Goal: Task Accomplishment & Management: Complete application form

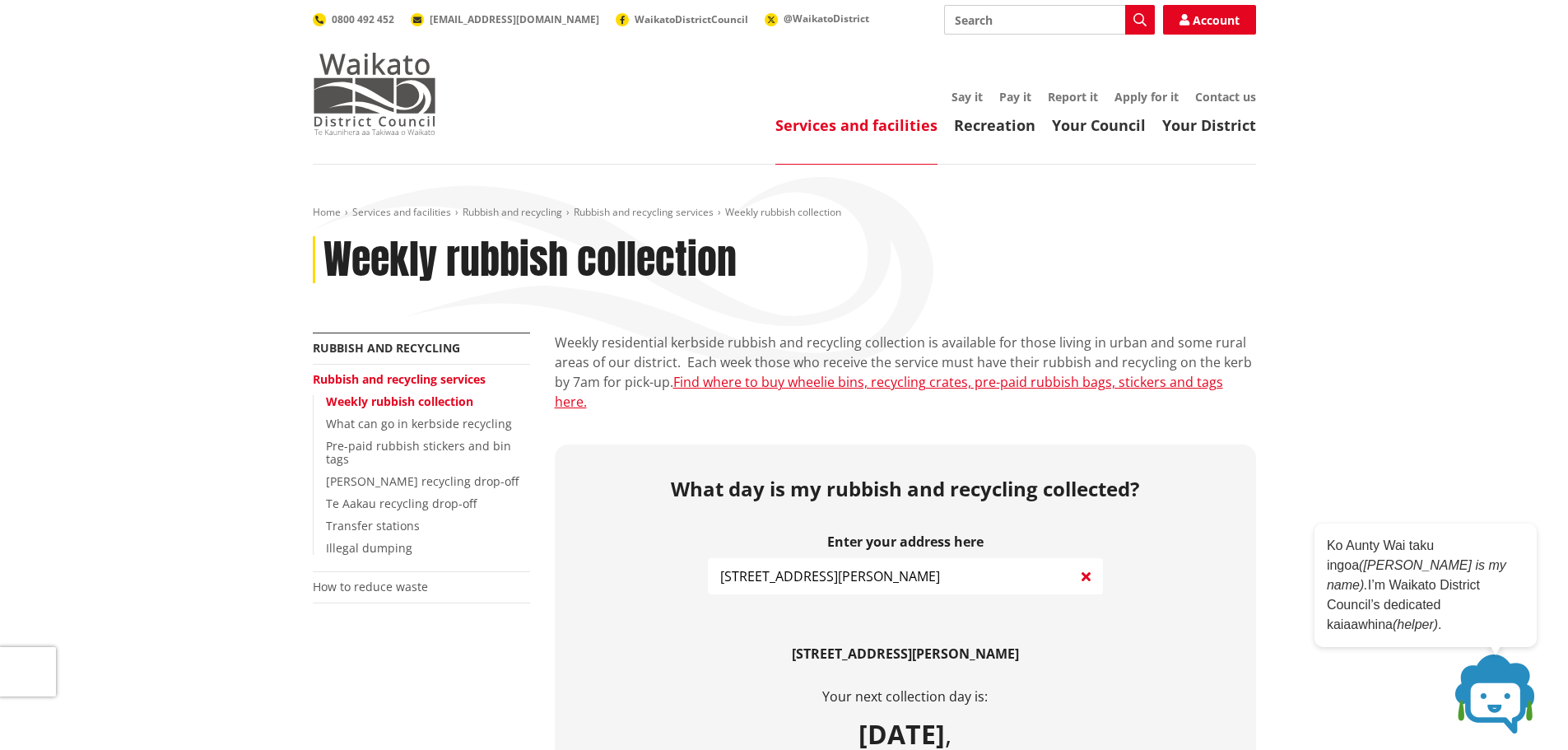
click at [409, 123] on img at bounding box center [375, 94] width 124 height 82
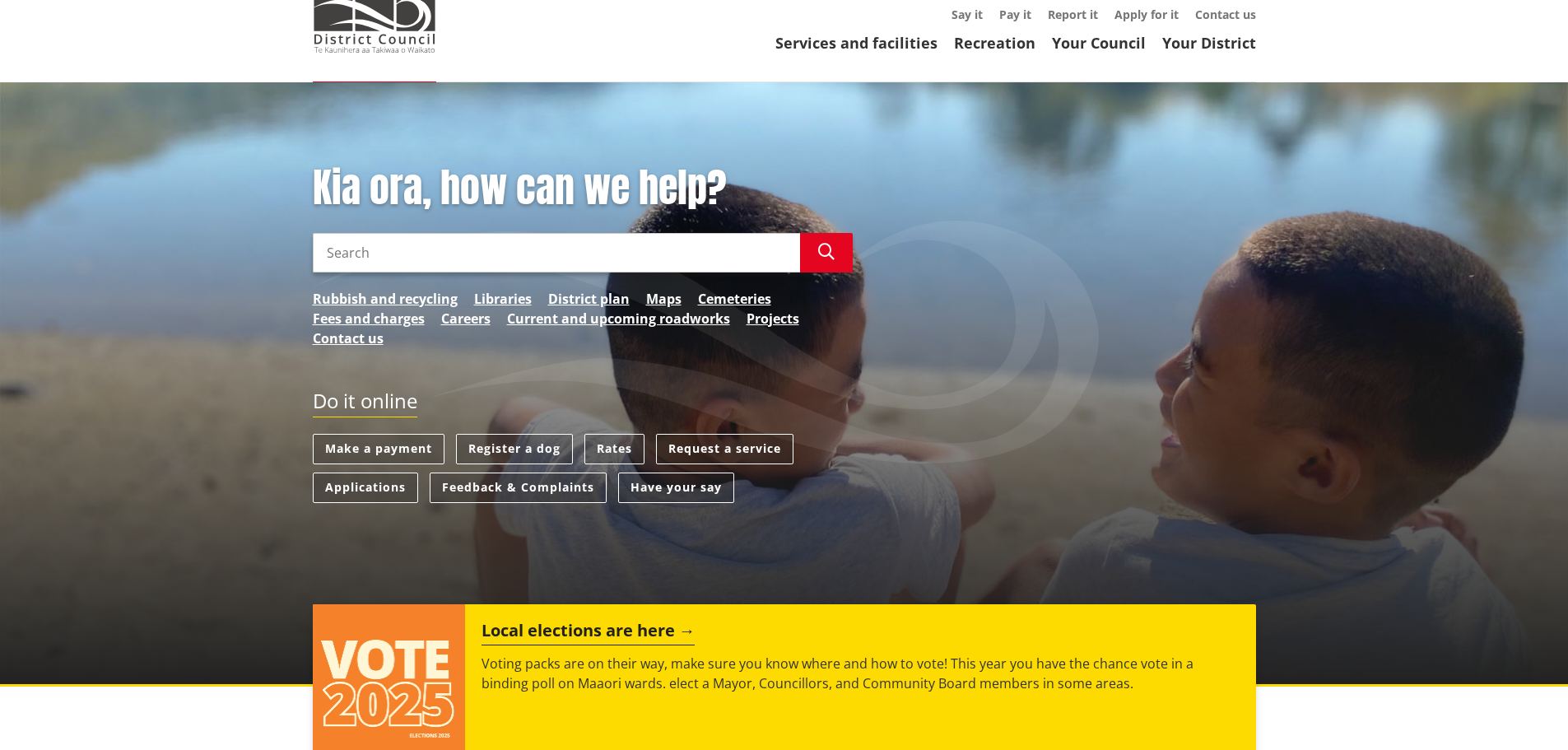
scroll to position [82, 0]
click at [600, 452] on link "Rates" at bounding box center [615, 449] width 60 height 30
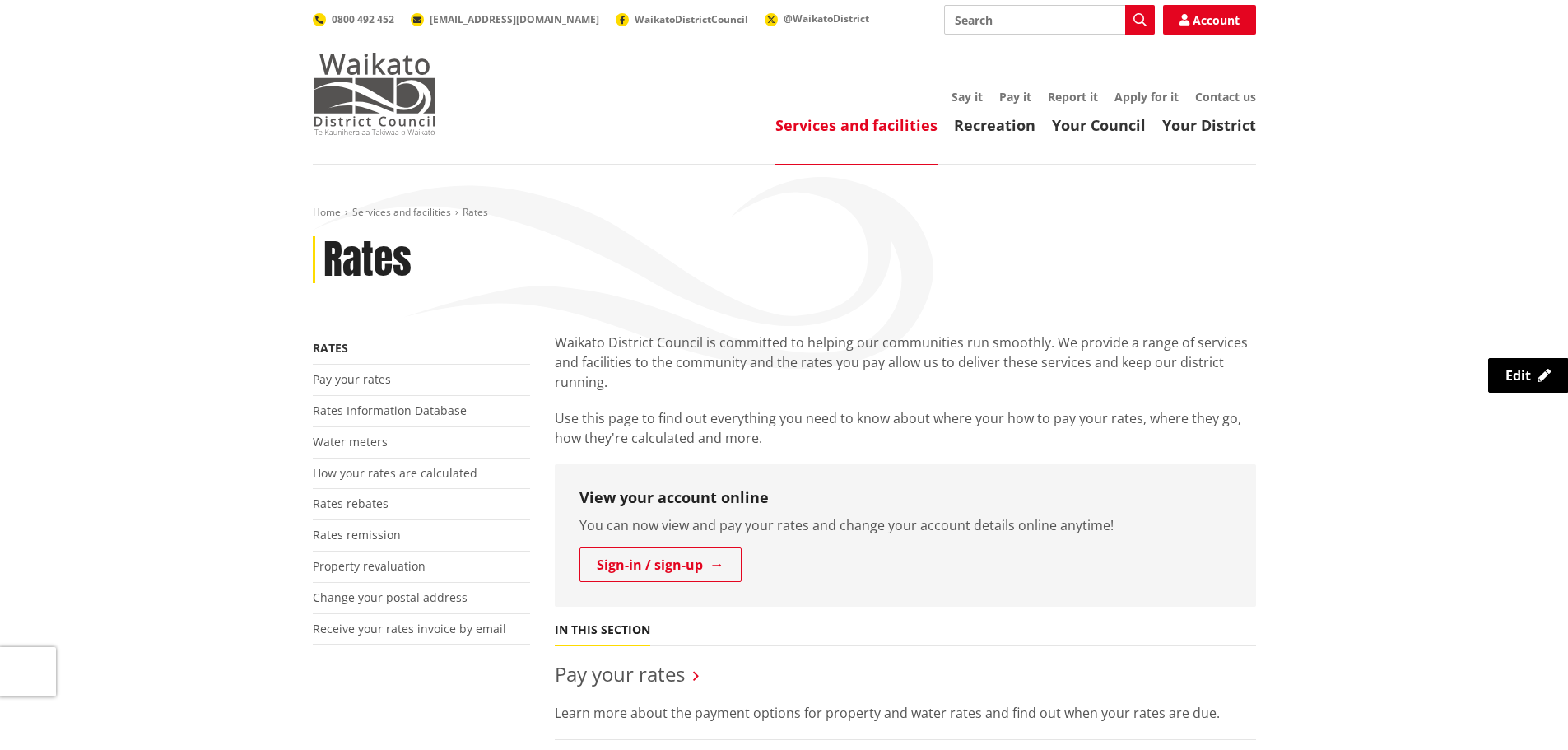
click at [333, 76] on img at bounding box center [375, 94] width 124 height 82
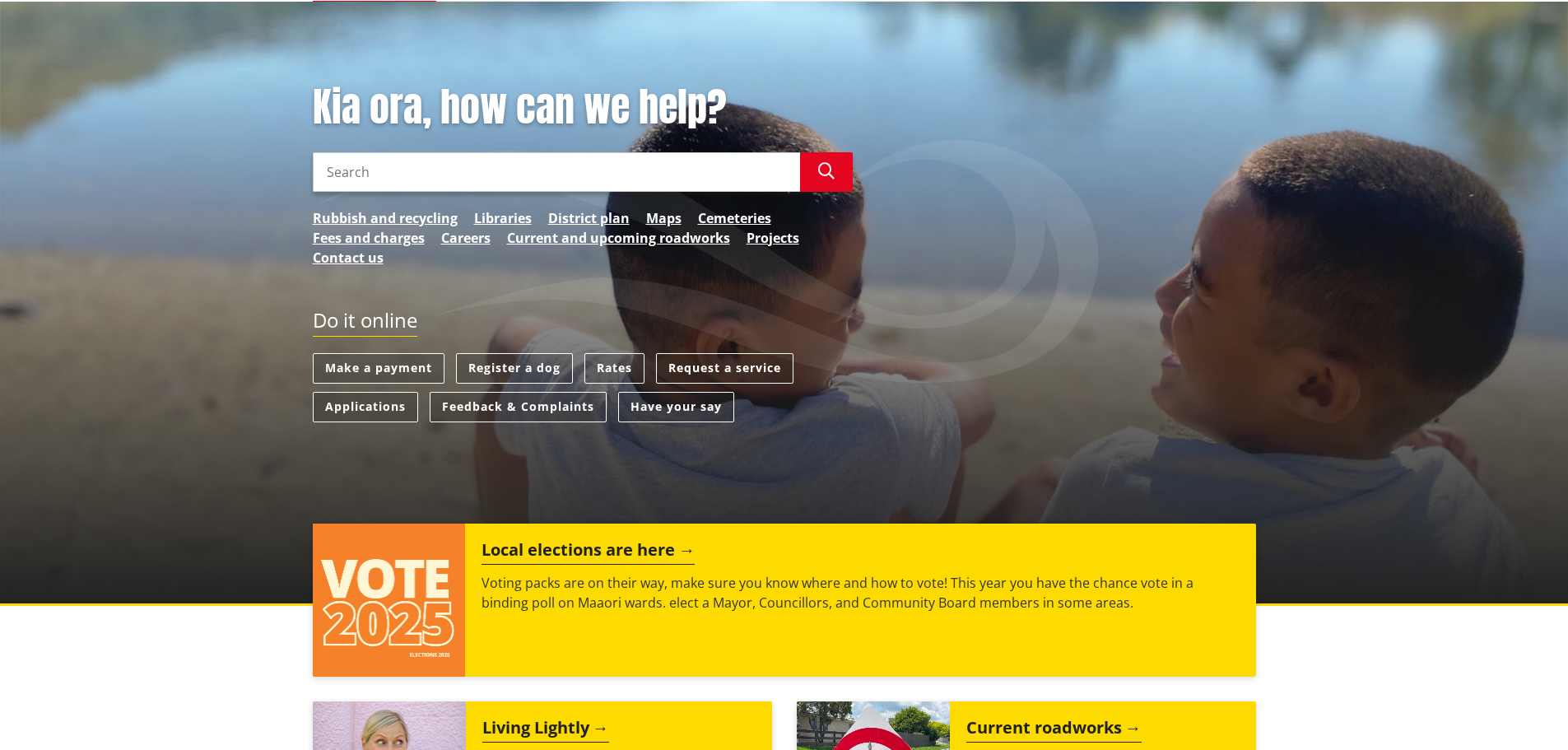
scroll to position [164, 0]
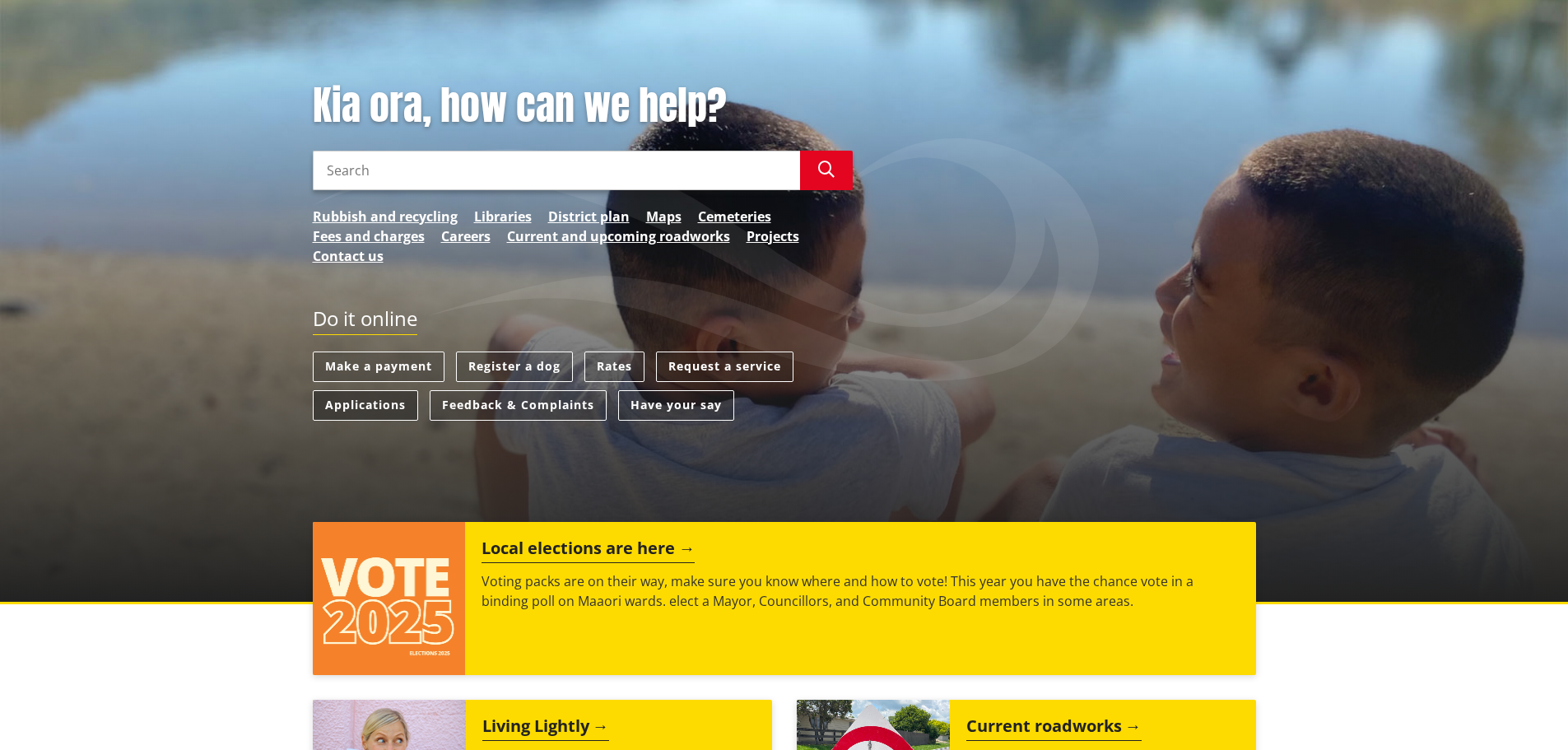
click at [364, 411] on link "Applications" at bounding box center [365, 405] width 105 height 30
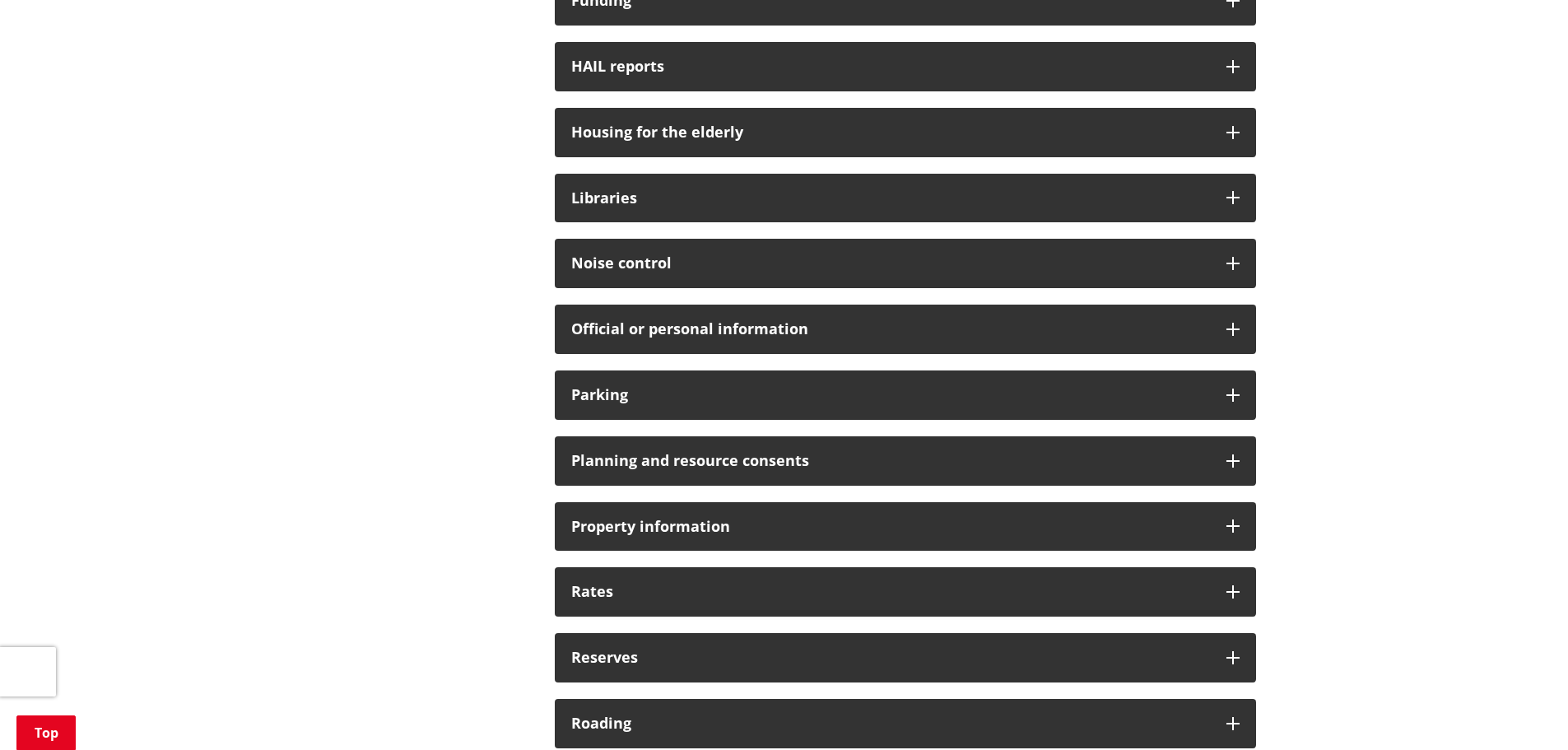
scroll to position [988, 0]
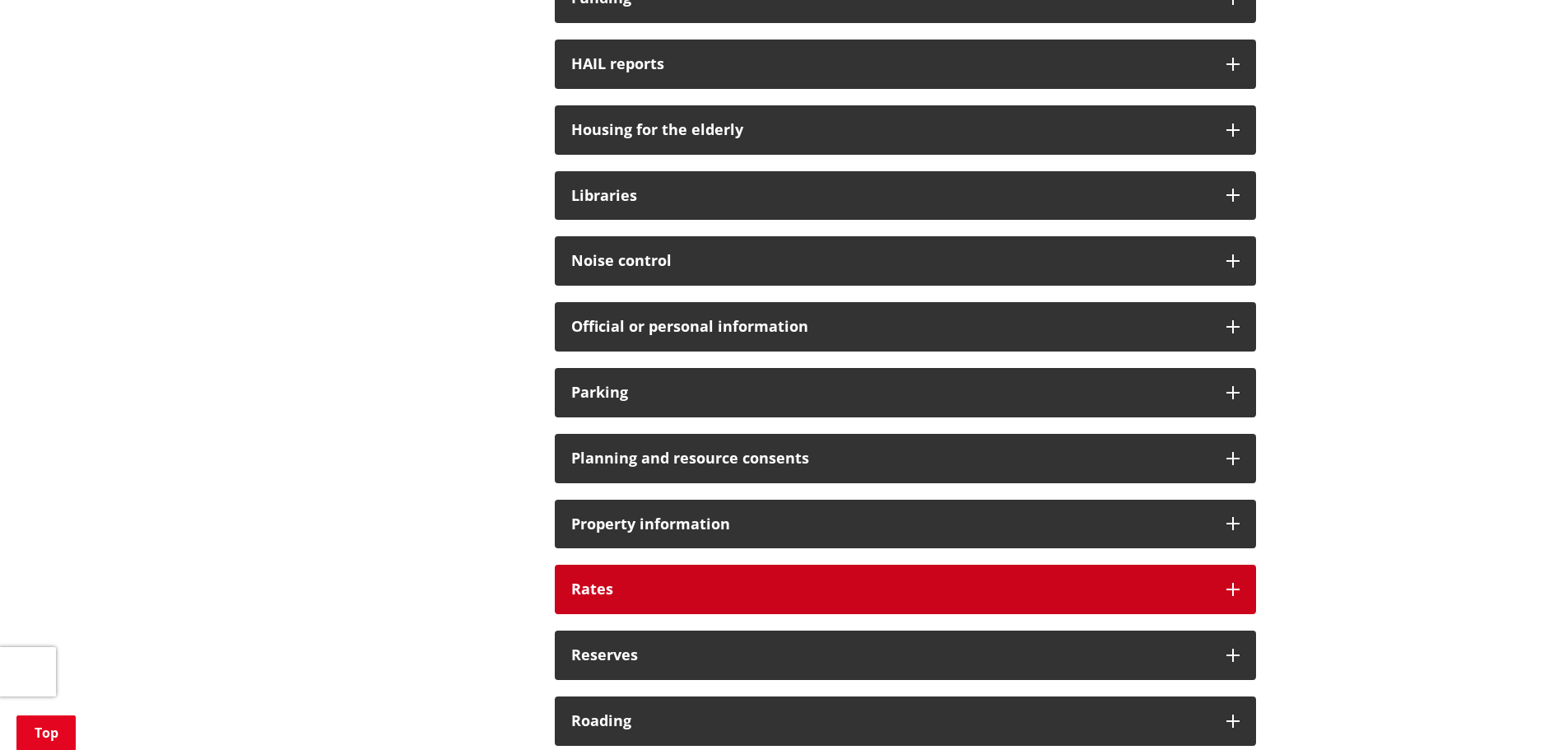
click at [684, 572] on div "Rates" at bounding box center [905, 589] width 701 height 49
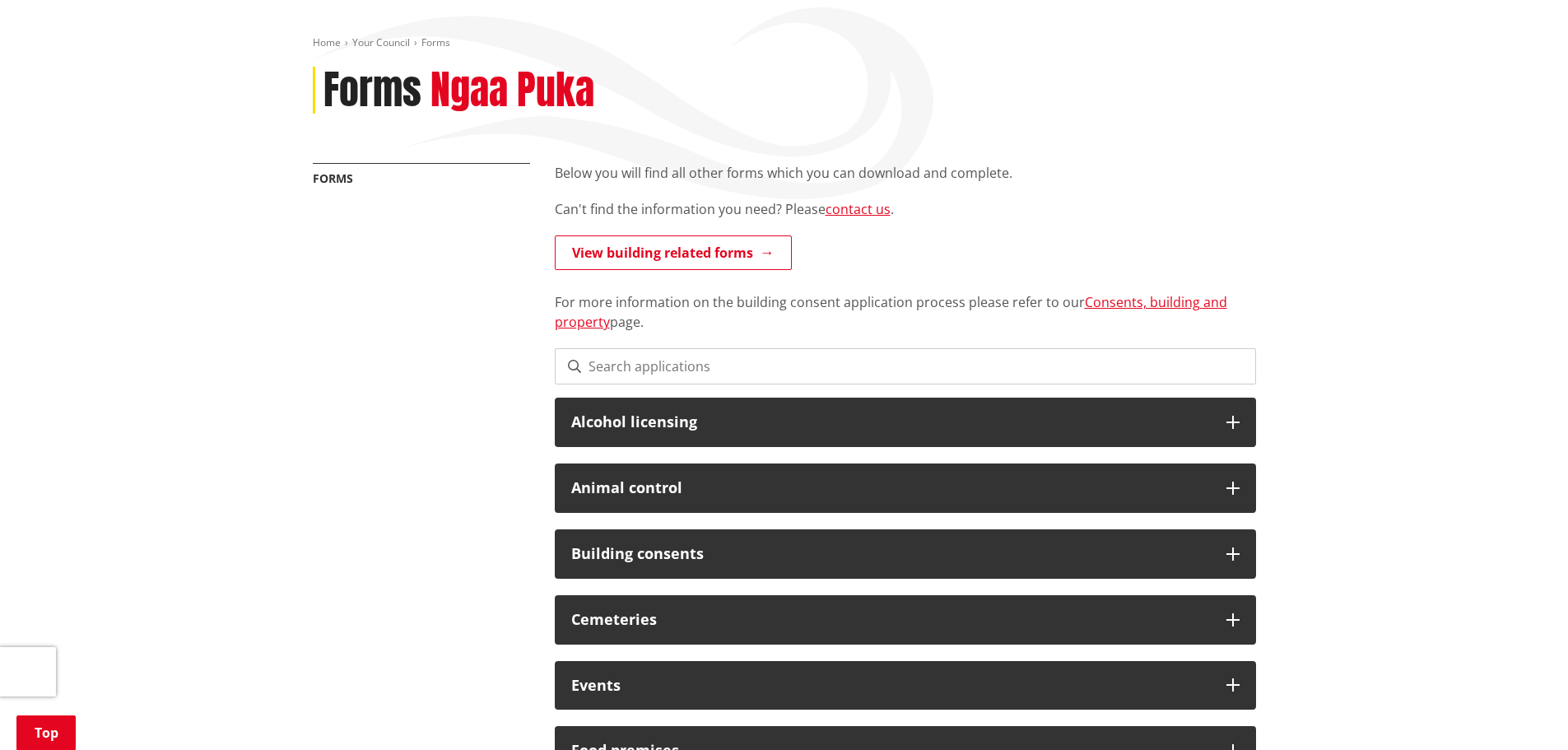
scroll to position [0, 0]
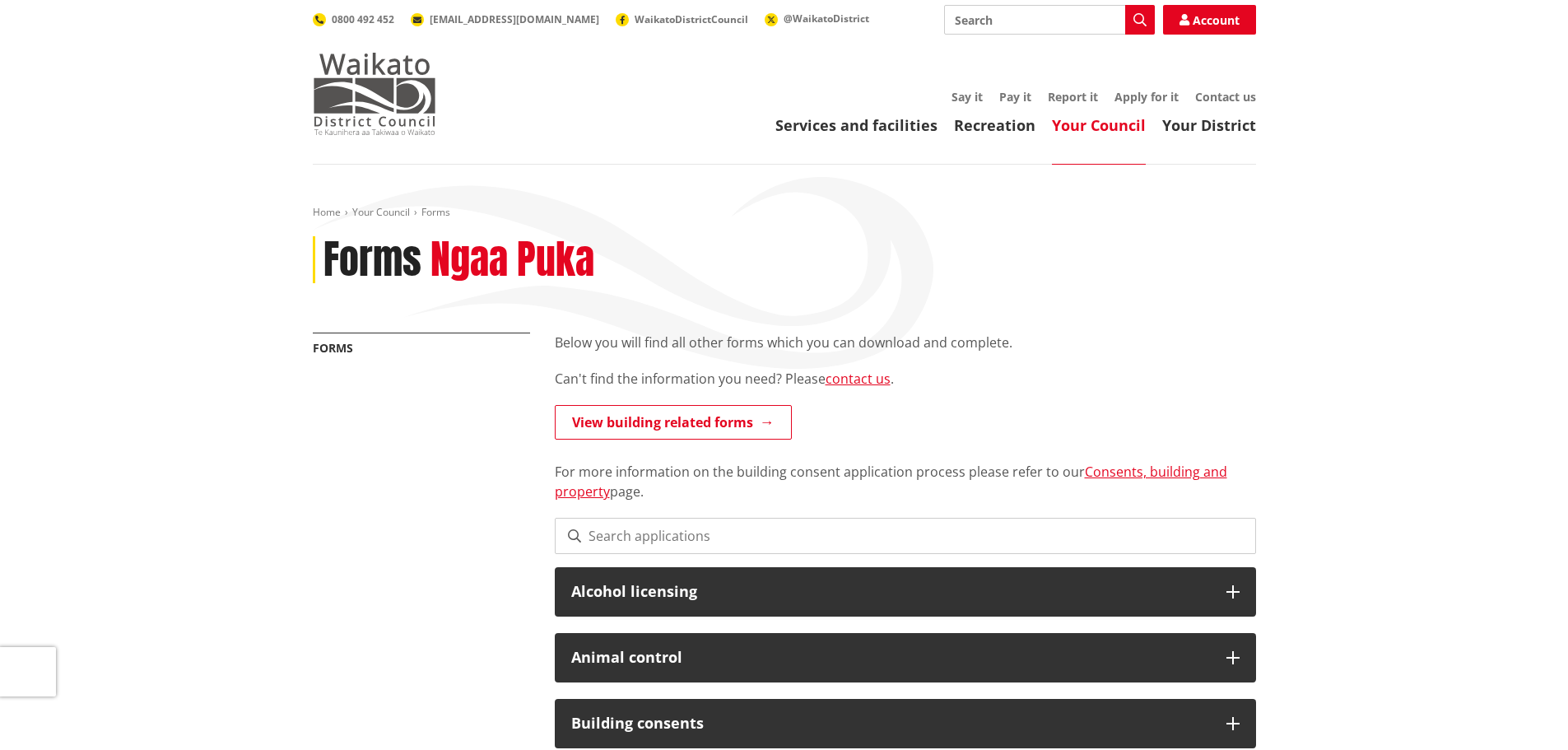
click at [361, 103] on img at bounding box center [375, 94] width 124 height 82
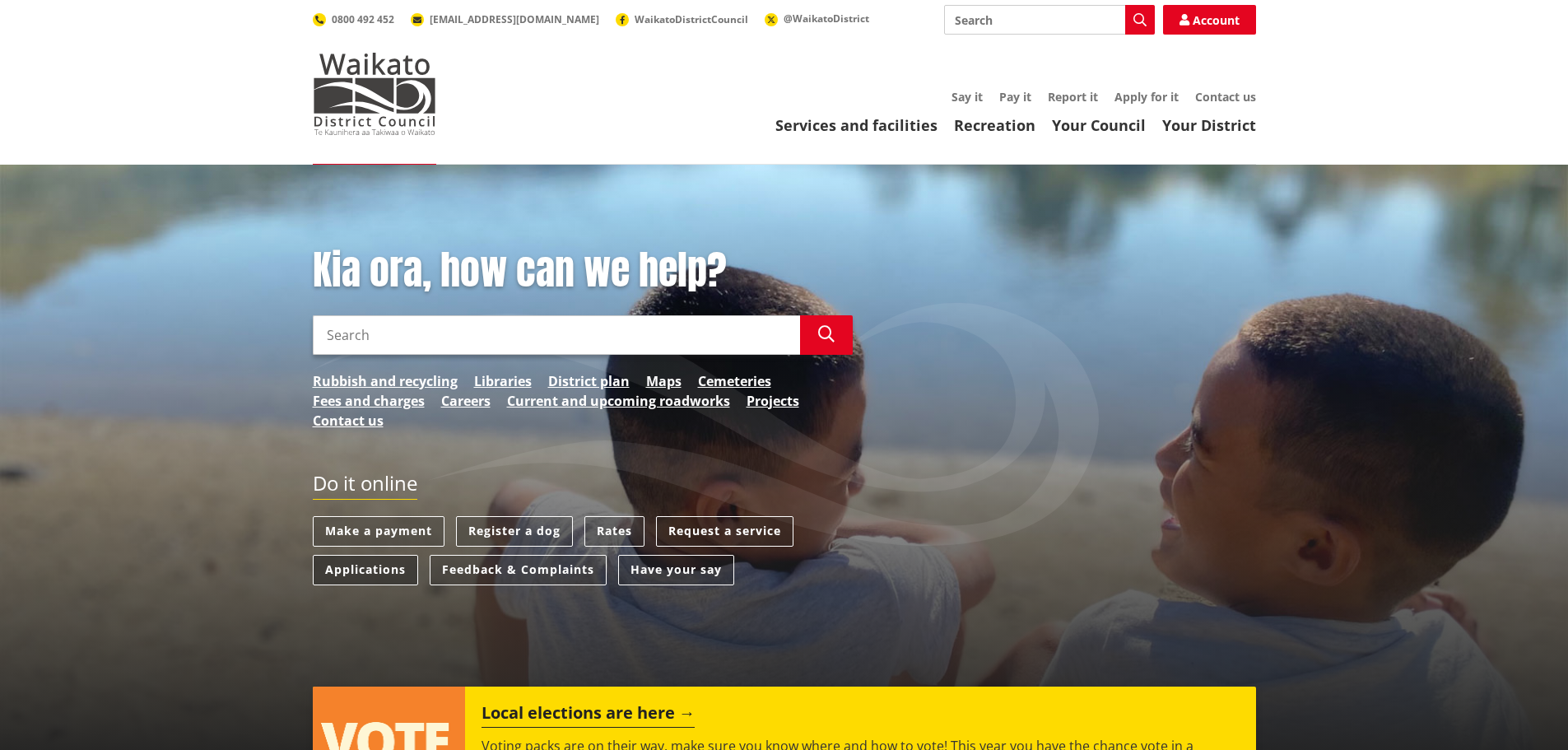
click at [355, 564] on link "Applications" at bounding box center [365, 570] width 105 height 30
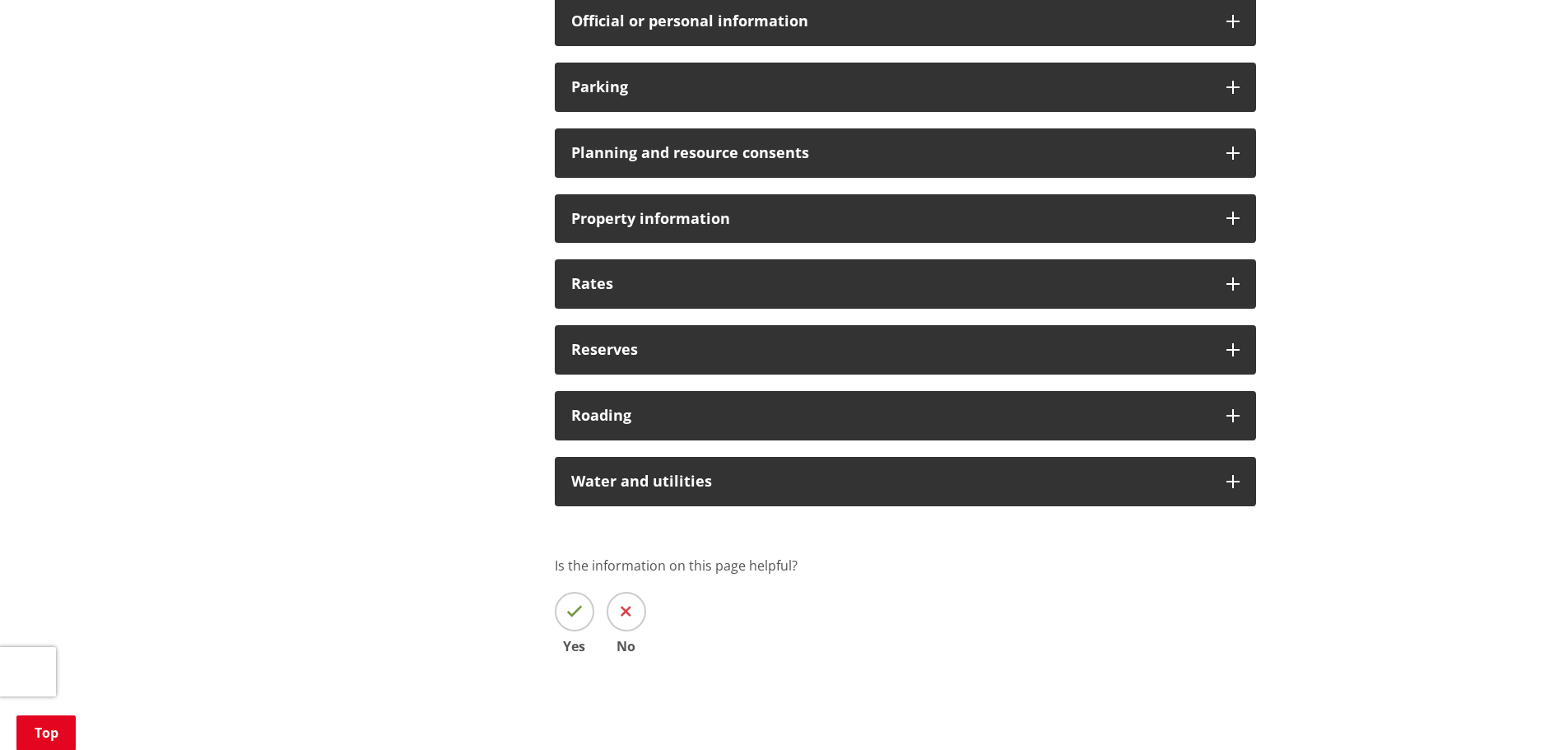
scroll to position [1317, 0]
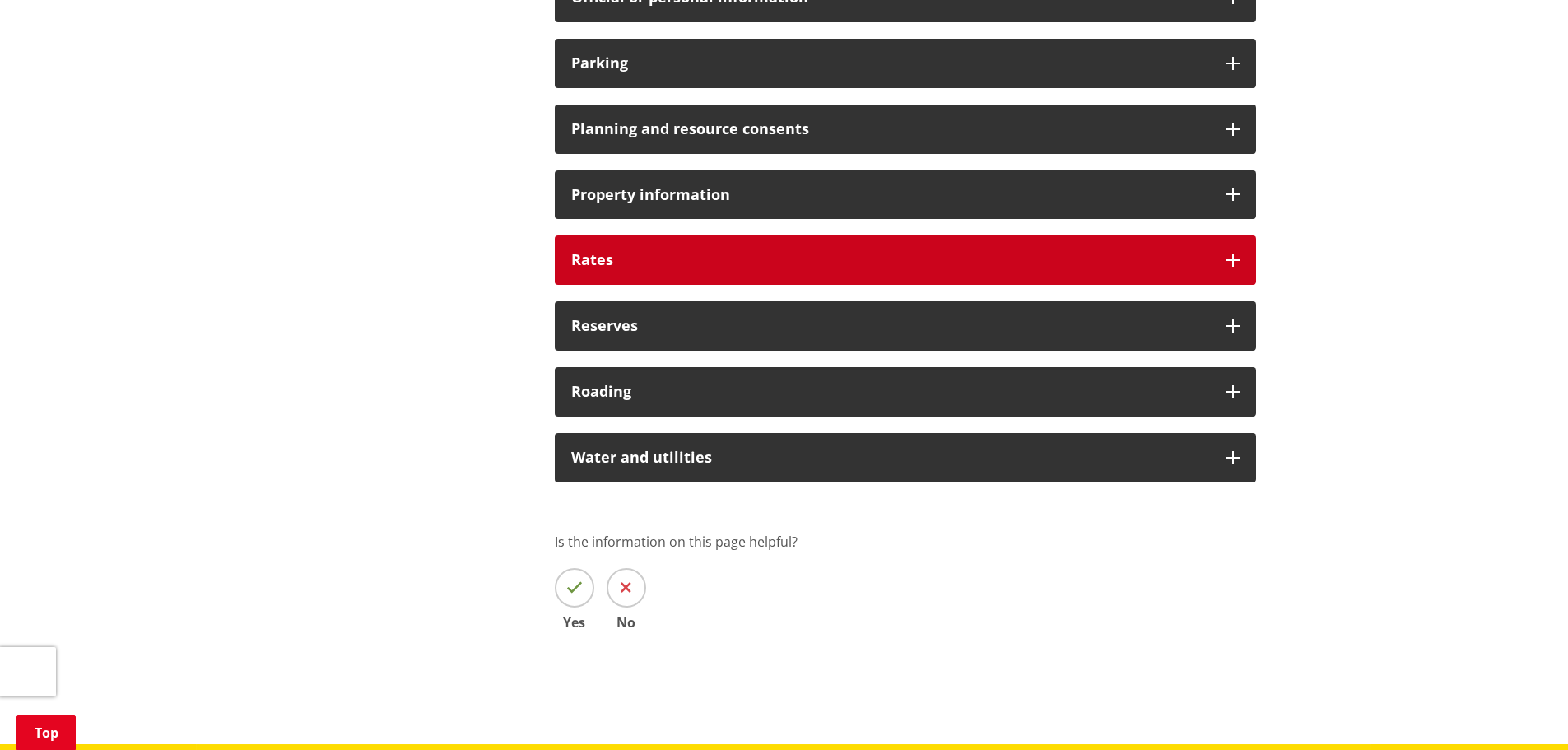
click at [851, 241] on div "Rates" at bounding box center [905, 260] width 701 height 49
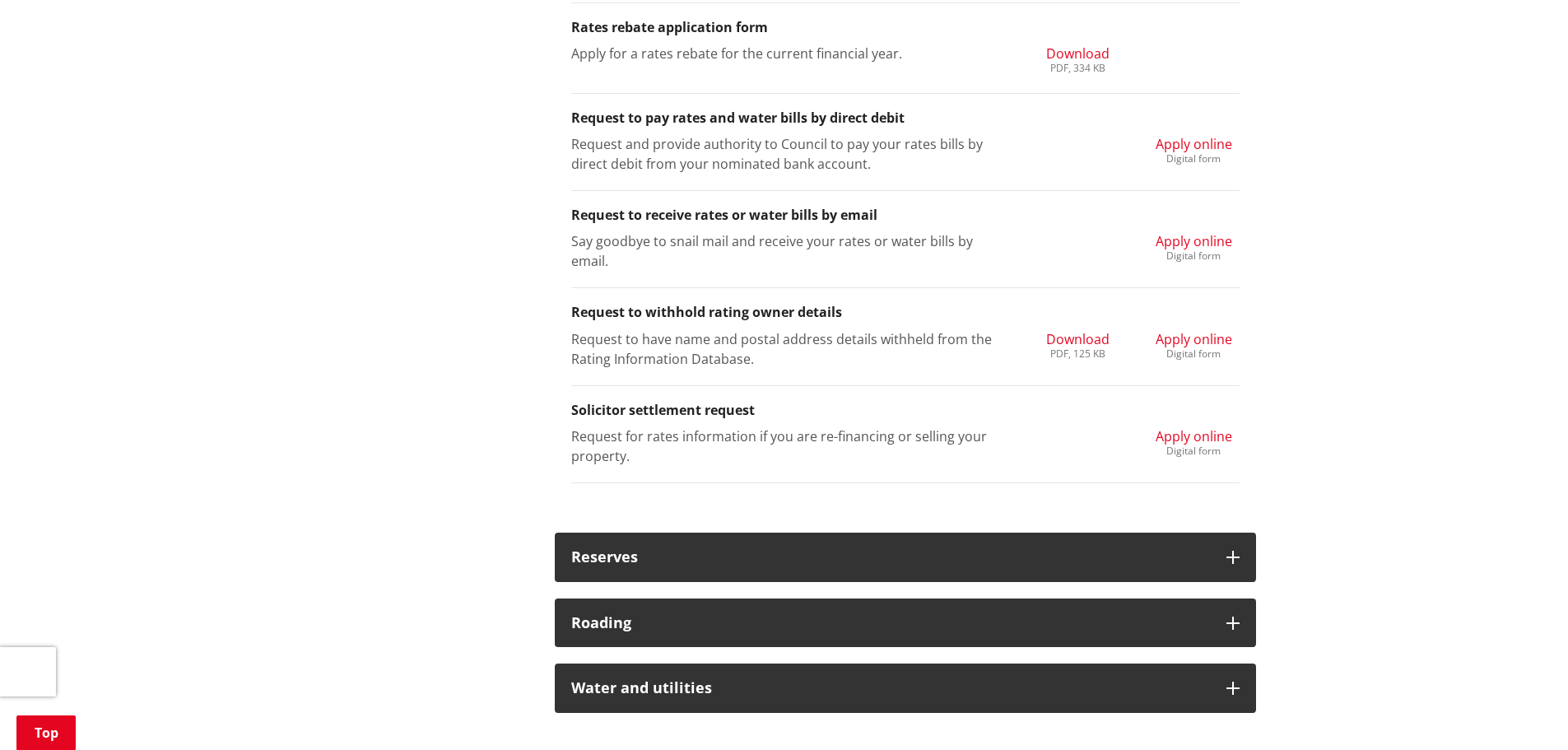
scroll to position [2057, 0]
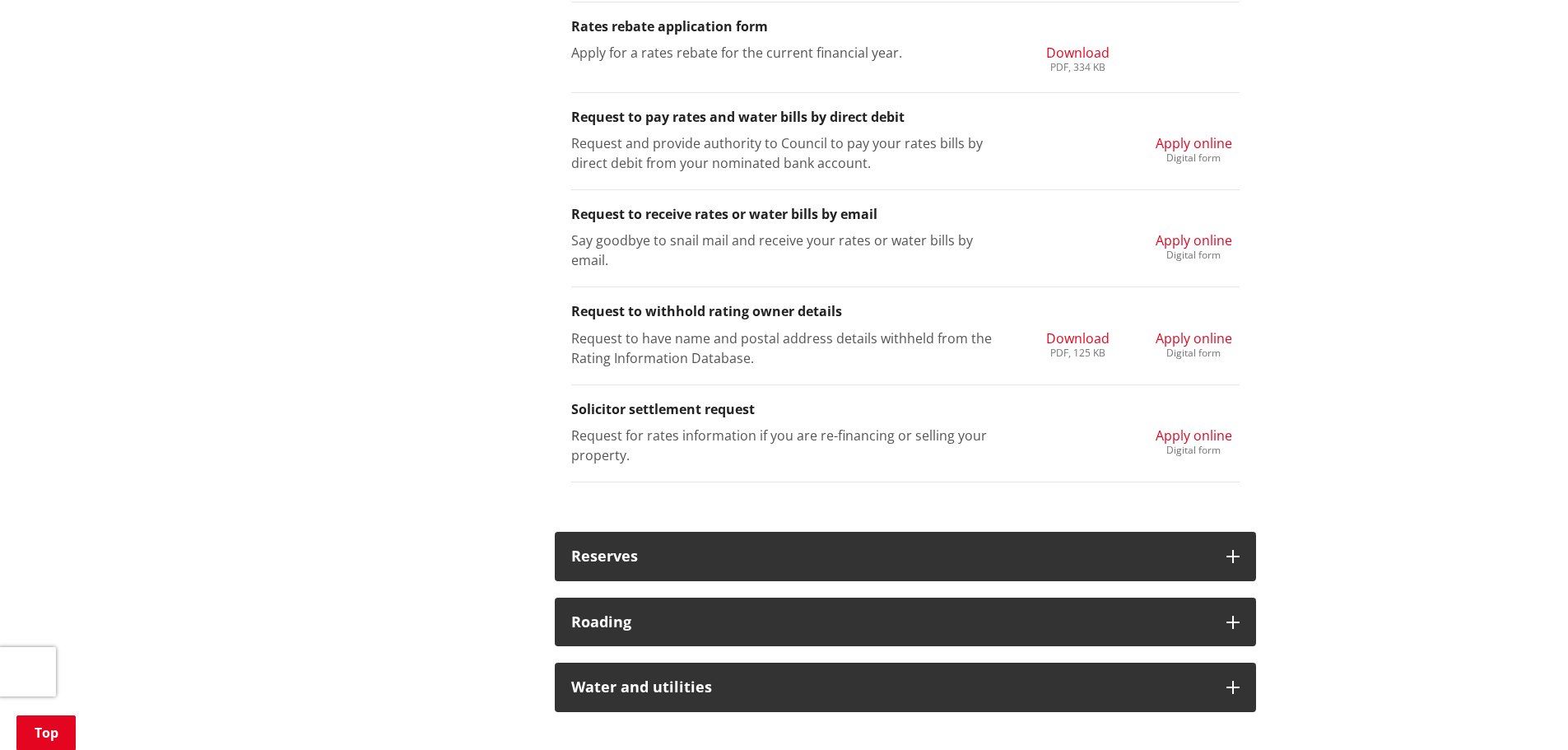
click at [1212, 427] on span "Apply online" at bounding box center [1193, 436] width 77 height 18
